Goal: Consume media (video, audio)

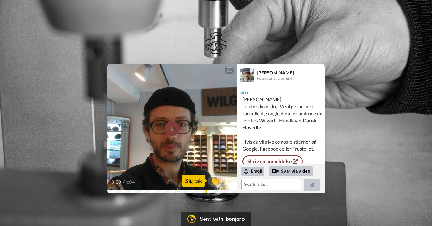
click at [198, 182] on div "Sig tak" at bounding box center [193, 181] width 23 height 12
click at [220, 182] on span "👏" at bounding box center [215, 181] width 19 height 12
click at [230, 184] on div at bounding box center [211, 180] width 47 height 47
click at [227, 182] on div at bounding box center [211, 180] width 47 height 47
click at [209, 179] on span "👍" at bounding box center [216, 181] width 19 height 12
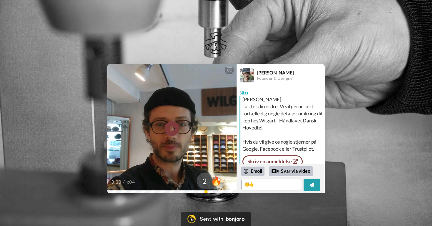
click at [217, 181] on span "🔥" at bounding box center [216, 181] width 19 height 12
click at [231, 69] on div "CC" at bounding box center [229, 70] width 7 height 6
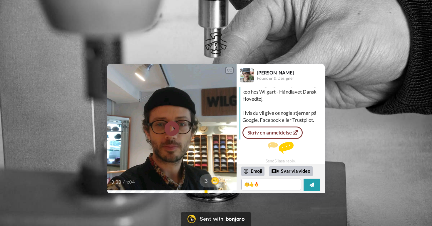
scroll to position [24, 0]
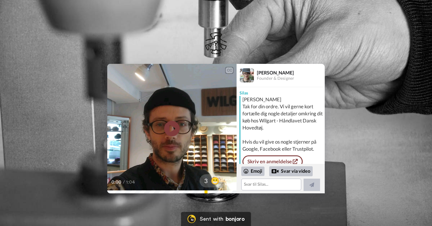
click at [176, 129] on icon at bounding box center [172, 129] width 16 height 16
click at [114, 131] on video at bounding box center [171, 128] width 129 height 129
click at [213, 150] on video at bounding box center [171, 128] width 129 height 129
click at [229, 154] on video at bounding box center [171, 128] width 129 height 129
